Goal: Task Accomplishment & Management: Use online tool/utility

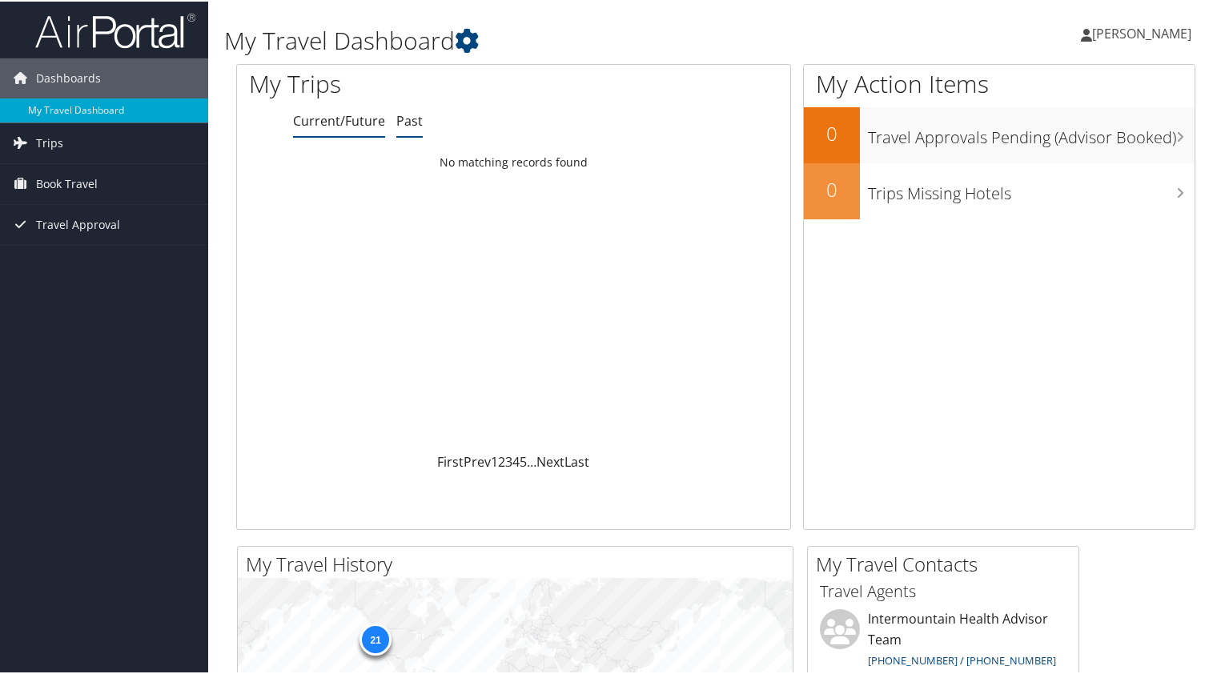
click at [410, 117] on link "Past" at bounding box center [409, 119] width 26 height 18
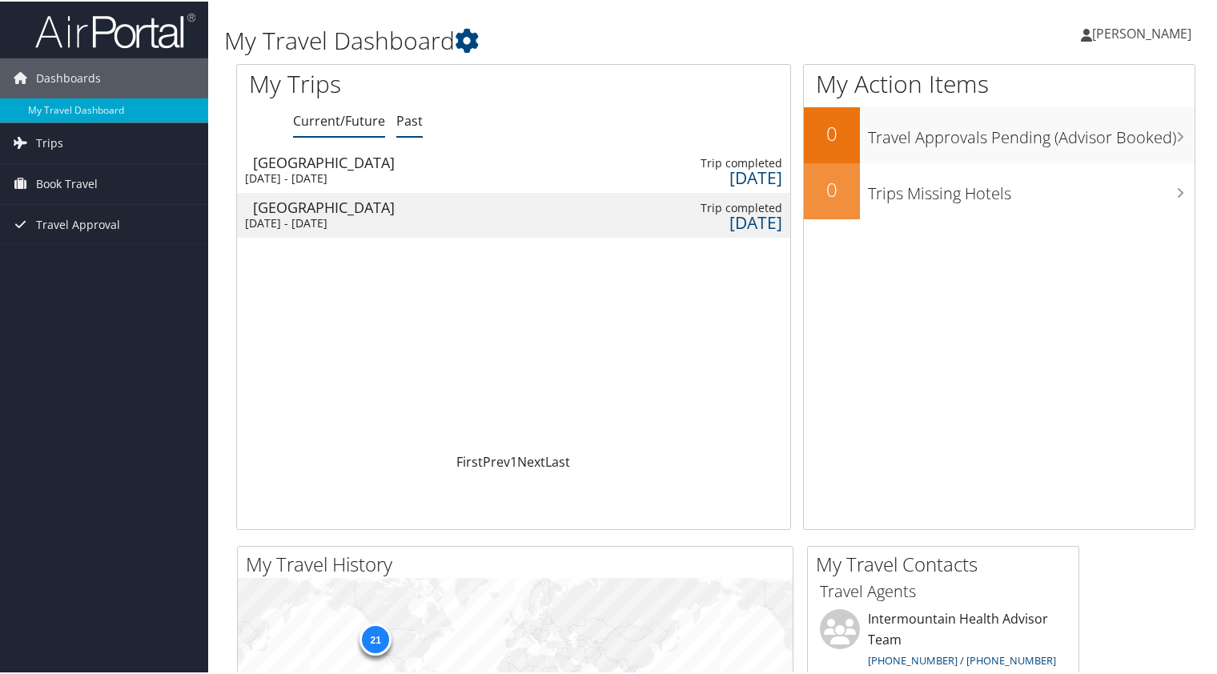
click at [356, 119] on link "Current/Future" at bounding box center [339, 119] width 92 height 18
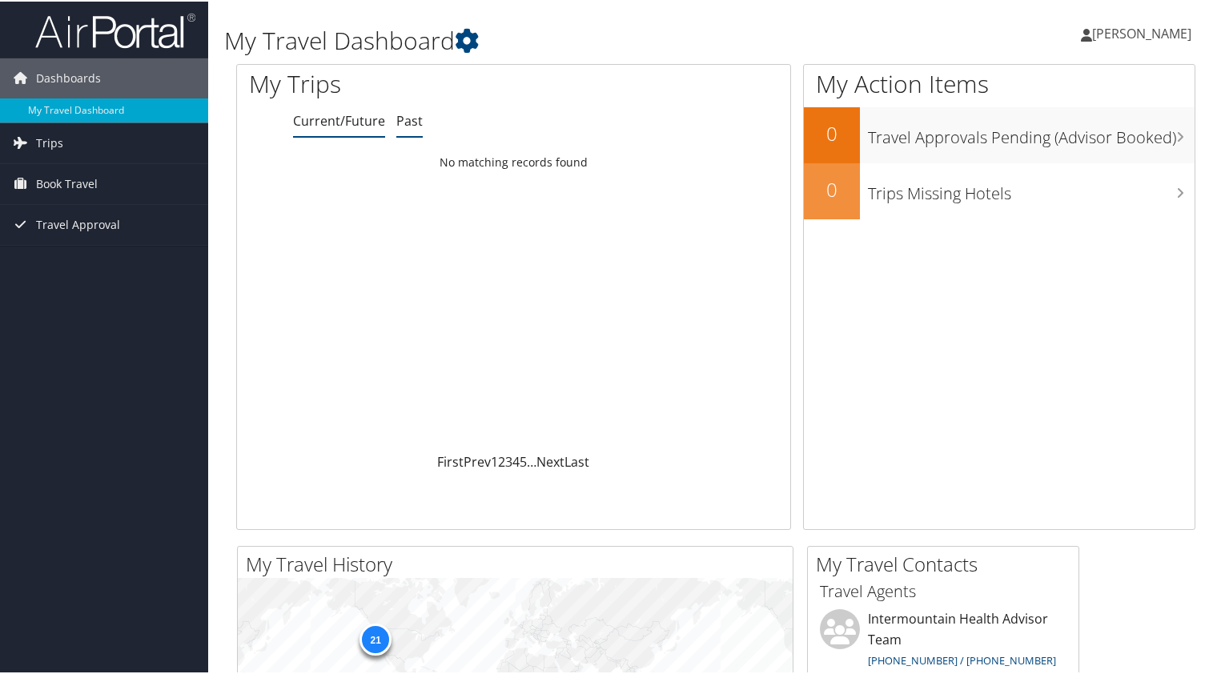
click at [400, 120] on link "Past" at bounding box center [409, 119] width 26 height 18
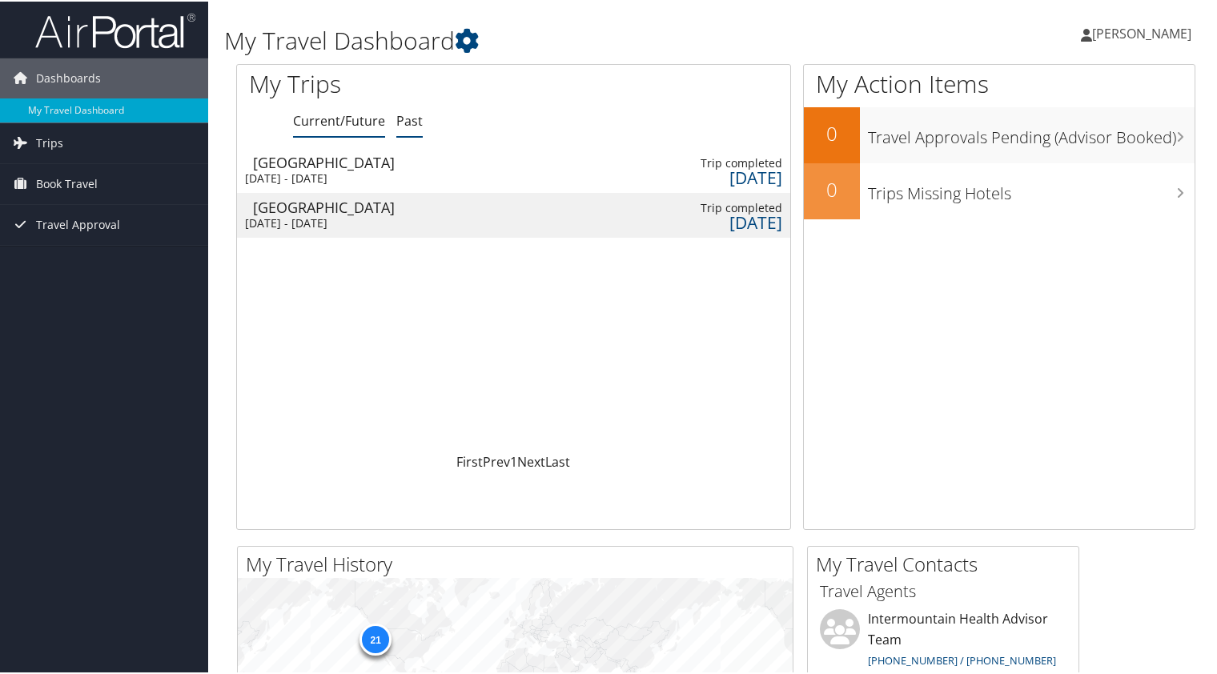
click at [353, 120] on link "Current/Future" at bounding box center [339, 119] width 92 height 18
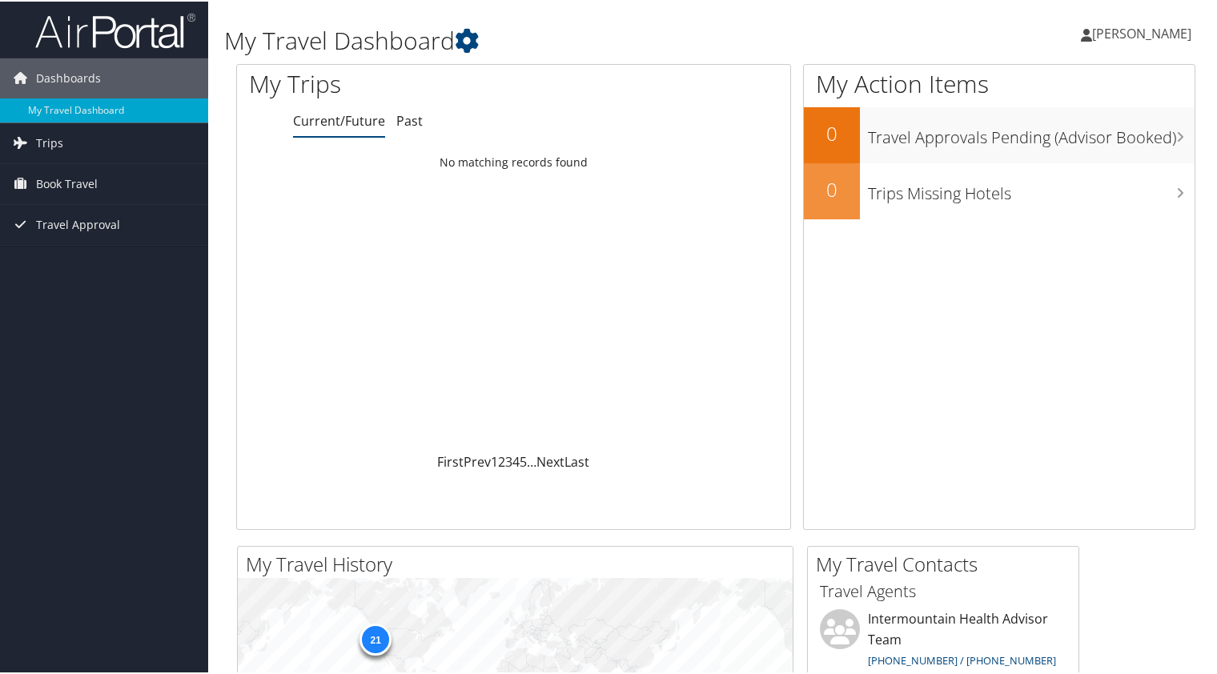
click at [1135, 30] on span "[PERSON_NAME]" at bounding box center [1141, 32] width 99 height 18
click at [1031, 137] on link "View Travel Profile" at bounding box center [1099, 142] width 179 height 27
click at [38, 175] on span "Book Travel" at bounding box center [67, 183] width 62 height 40
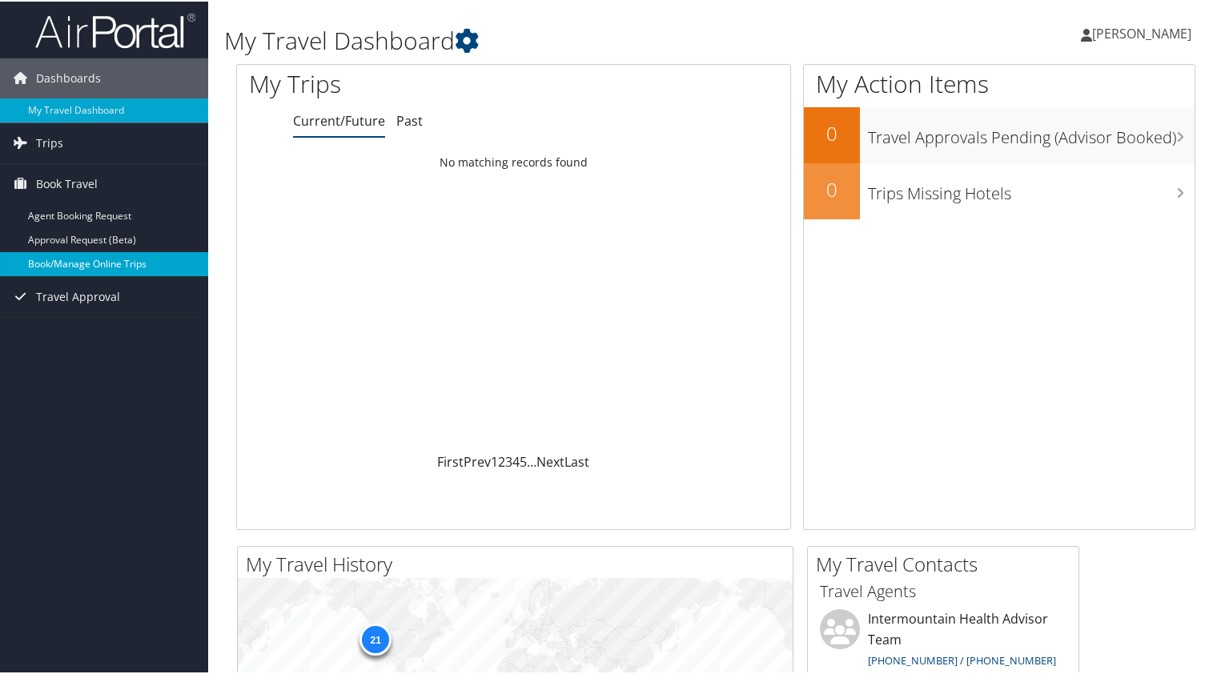
click at [91, 266] on link "Book/Manage Online Trips" at bounding box center [104, 263] width 208 height 24
